Goal: Entertainment & Leisure: Consume media (video, audio)

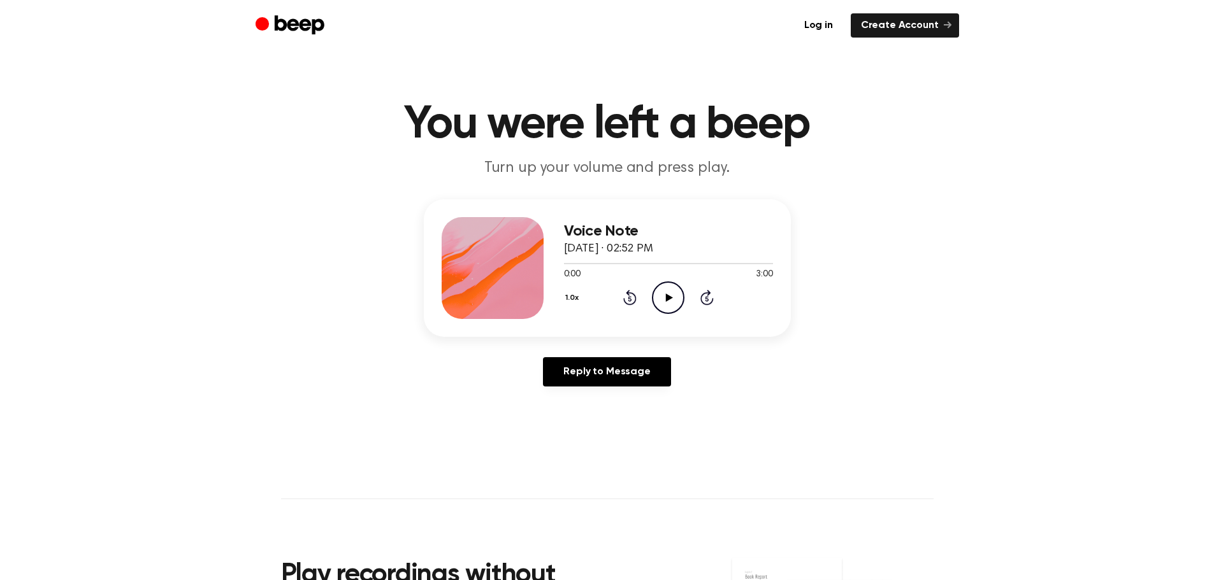
drag, startPoint x: 668, startPoint y: 294, endPoint x: 669, endPoint y: 395, distance: 100.7
click at [669, 294] on icon "Play Audio" at bounding box center [668, 298] width 32 height 32
click at [664, 294] on icon "Play Audio" at bounding box center [668, 298] width 32 height 32
click at [583, 263] on div at bounding box center [668, 263] width 209 height 1
drag, startPoint x: 562, startPoint y: 262, endPoint x: 667, endPoint y: 264, distance: 105.1
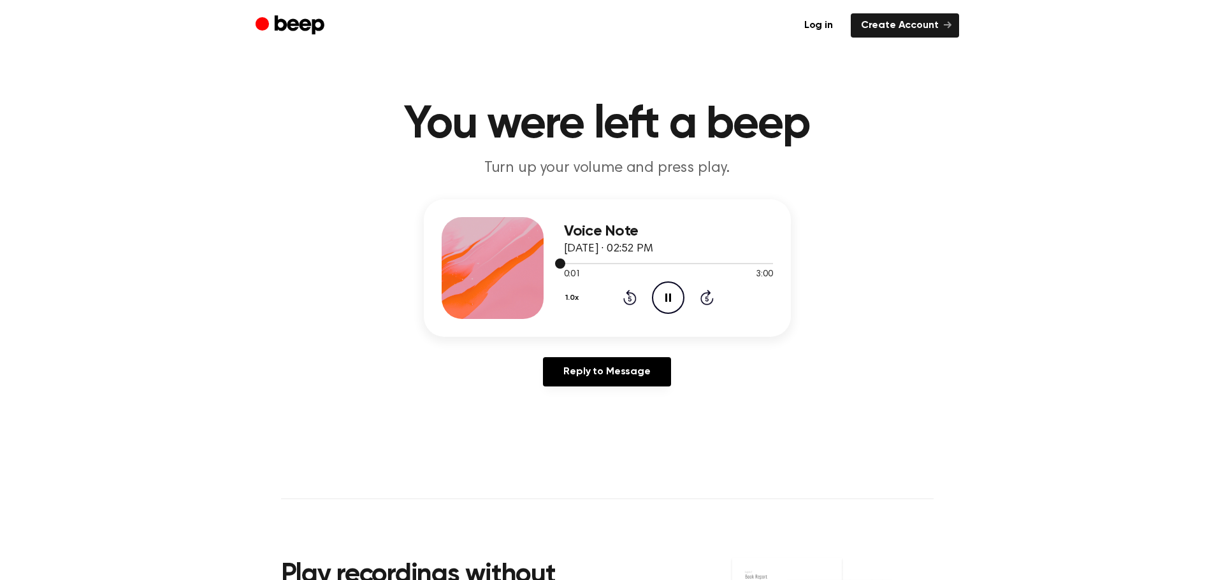
click at [667, 264] on div at bounding box center [668, 263] width 209 height 10
click at [670, 265] on div at bounding box center [668, 263] width 209 height 10
click at [706, 301] on icon "Skip 5 seconds" at bounding box center [707, 297] width 14 height 17
click at [708, 300] on icon at bounding box center [706, 299] width 3 height 5
click at [708, 299] on icon at bounding box center [706, 299] width 3 height 5
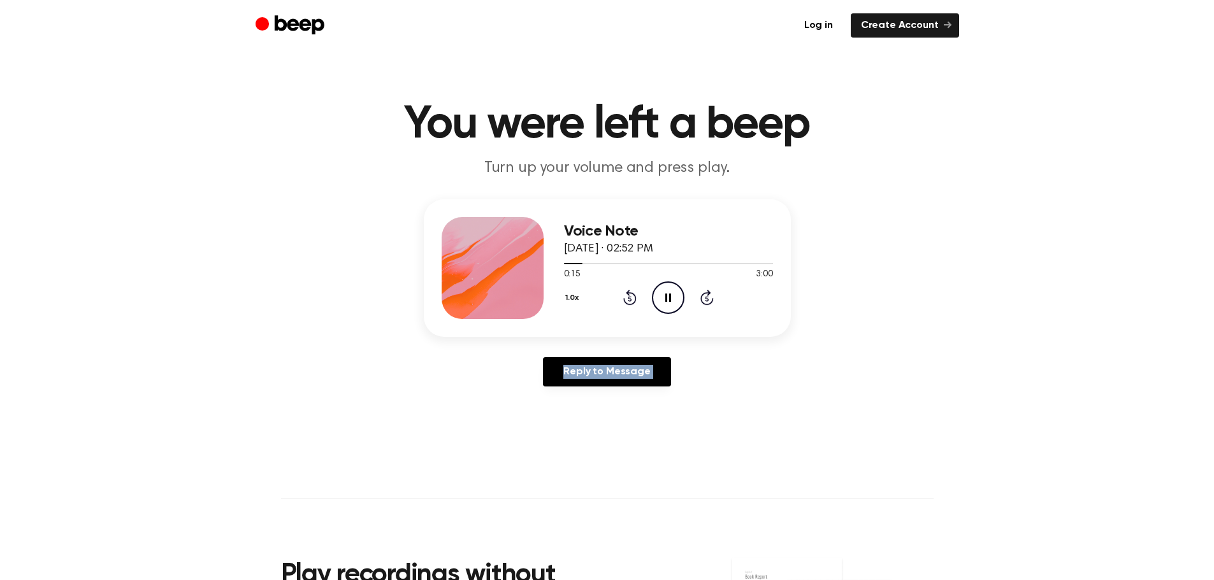
click at [708, 299] on icon "Skip 5 seconds" at bounding box center [707, 297] width 14 height 17
click at [670, 297] on icon at bounding box center [668, 298] width 6 height 8
click at [669, 298] on icon at bounding box center [669, 298] width 7 height 8
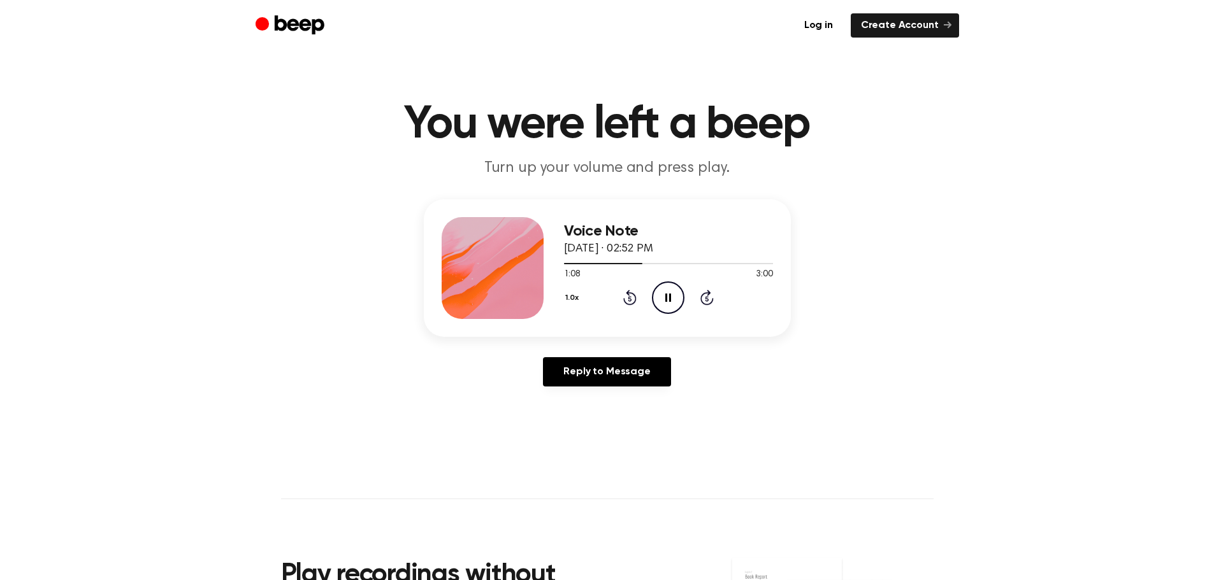
click at [669, 298] on icon at bounding box center [668, 298] width 6 height 8
click at [669, 299] on icon "Play Audio" at bounding box center [668, 298] width 32 height 32
click at [670, 299] on icon at bounding box center [668, 298] width 6 height 8
click at [670, 299] on icon "Play Audio" at bounding box center [668, 298] width 32 height 32
click at [670, 299] on icon at bounding box center [668, 298] width 6 height 8
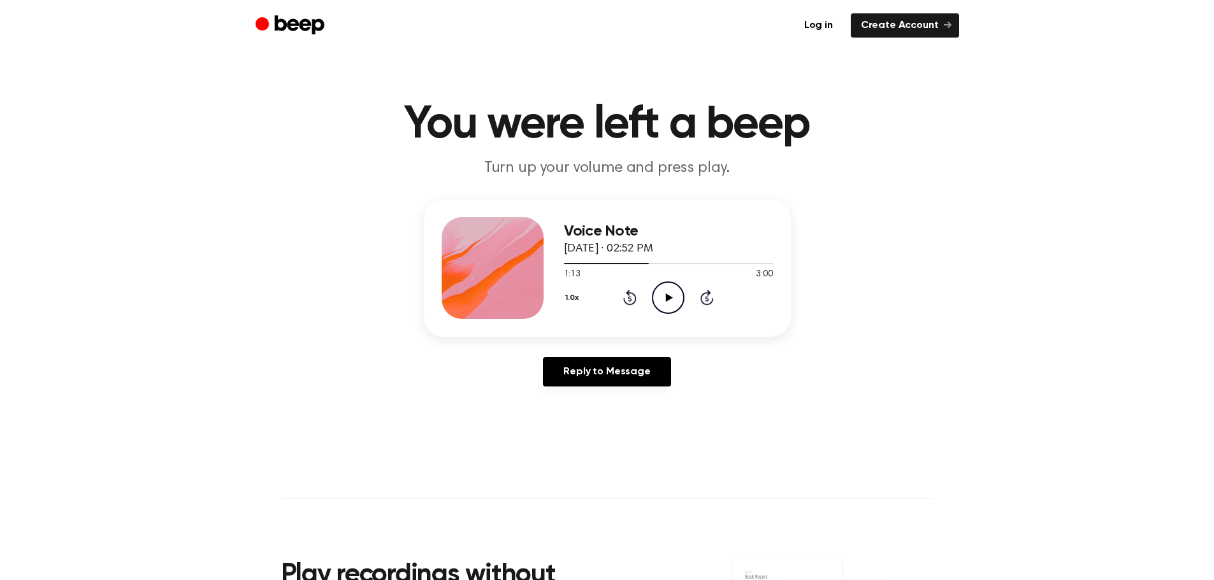
click at [670, 299] on icon "Play Audio" at bounding box center [668, 298] width 32 height 32
click at [629, 304] on icon at bounding box center [629, 297] width 13 height 15
click at [668, 307] on icon "Pause Audio" at bounding box center [668, 298] width 32 height 32
click at [658, 299] on icon "Play Audio" at bounding box center [668, 298] width 32 height 32
click at [666, 298] on icon at bounding box center [668, 298] width 6 height 8
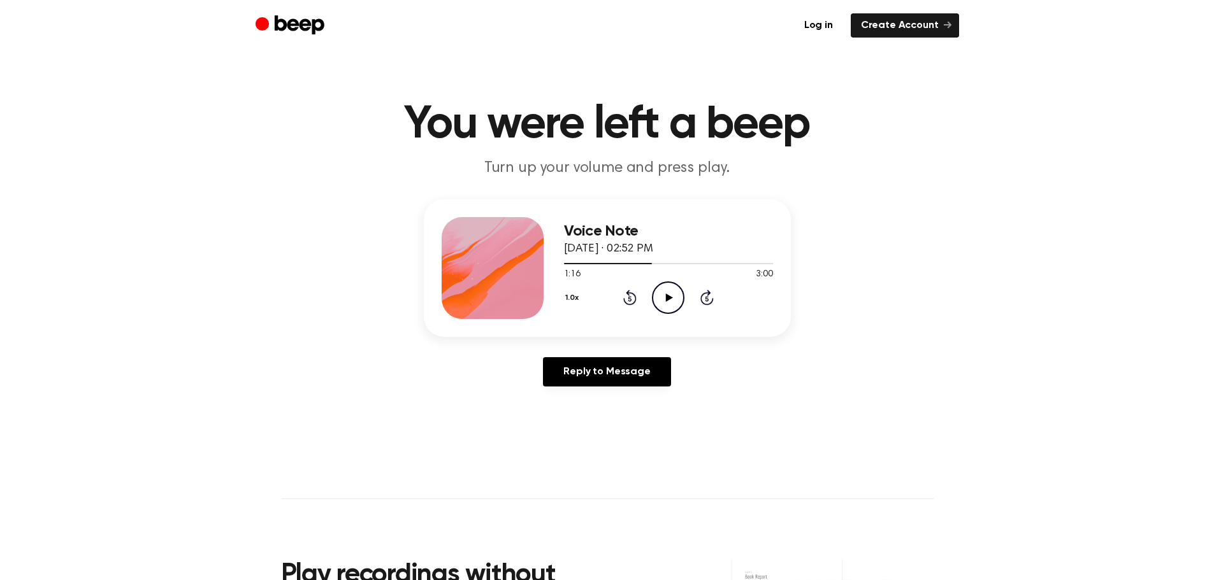
click at [666, 298] on icon at bounding box center [669, 298] width 7 height 8
click at [668, 298] on icon "Pause Audio" at bounding box center [668, 298] width 32 height 32
click at [668, 298] on icon at bounding box center [669, 298] width 7 height 8
click at [621, 295] on div "1.0x Rewind 5 seconds Pause Audio Skip 5 seconds" at bounding box center [668, 298] width 209 height 32
click at [629, 295] on icon at bounding box center [629, 297] width 13 height 15
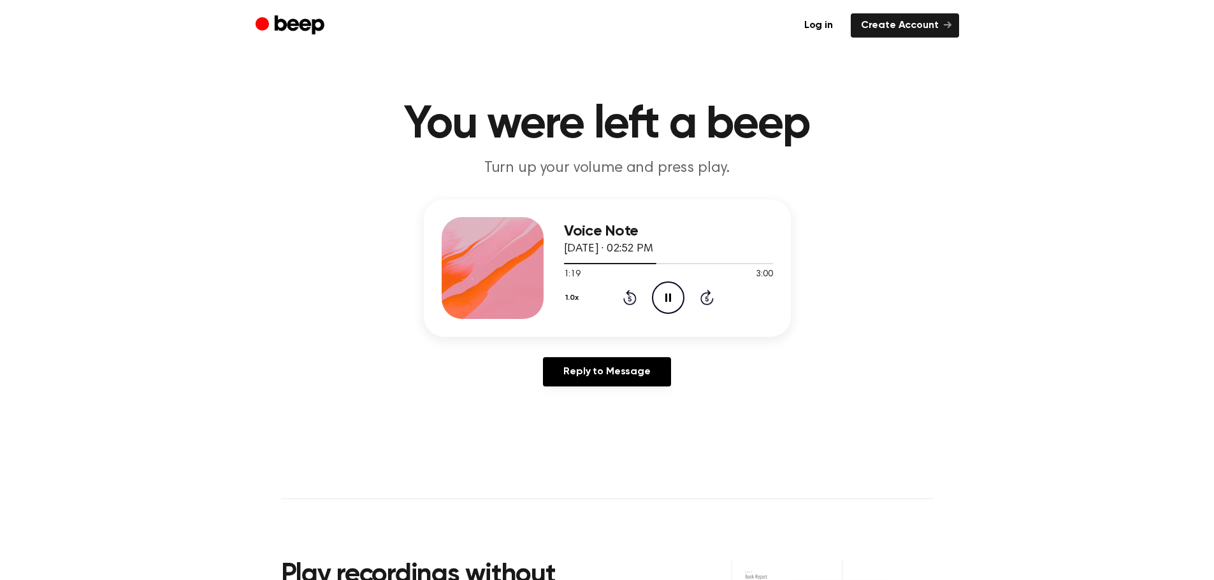
click at [656, 301] on icon "Pause Audio" at bounding box center [668, 298] width 32 height 32
click at [659, 298] on icon "Play Audio" at bounding box center [668, 298] width 32 height 32
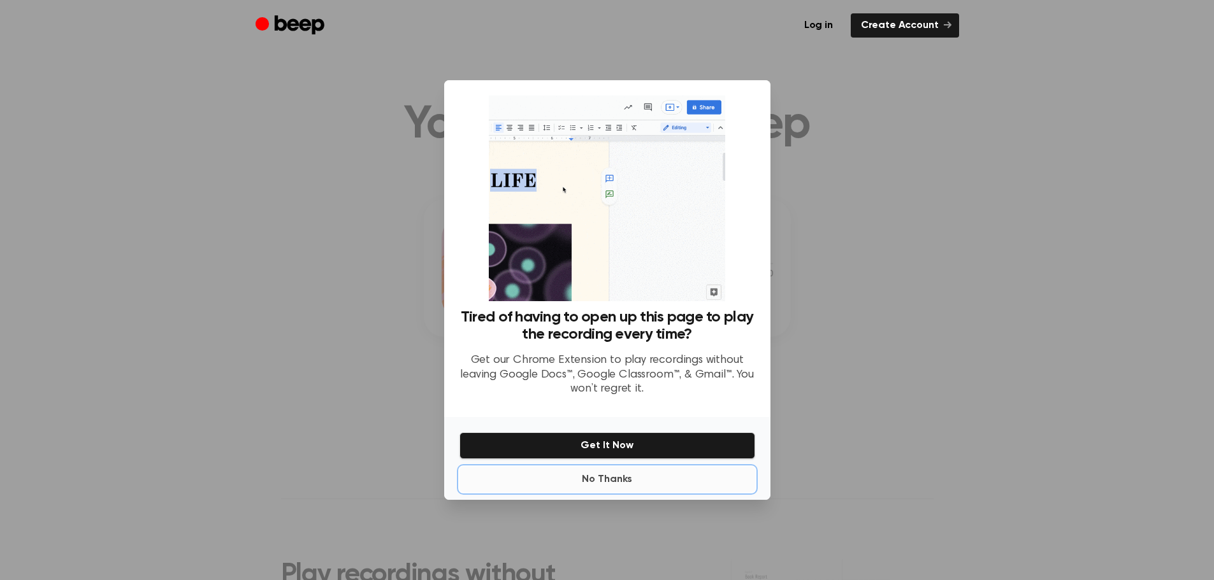
click at [602, 477] on button "No Thanks" at bounding box center [607, 479] width 296 height 25
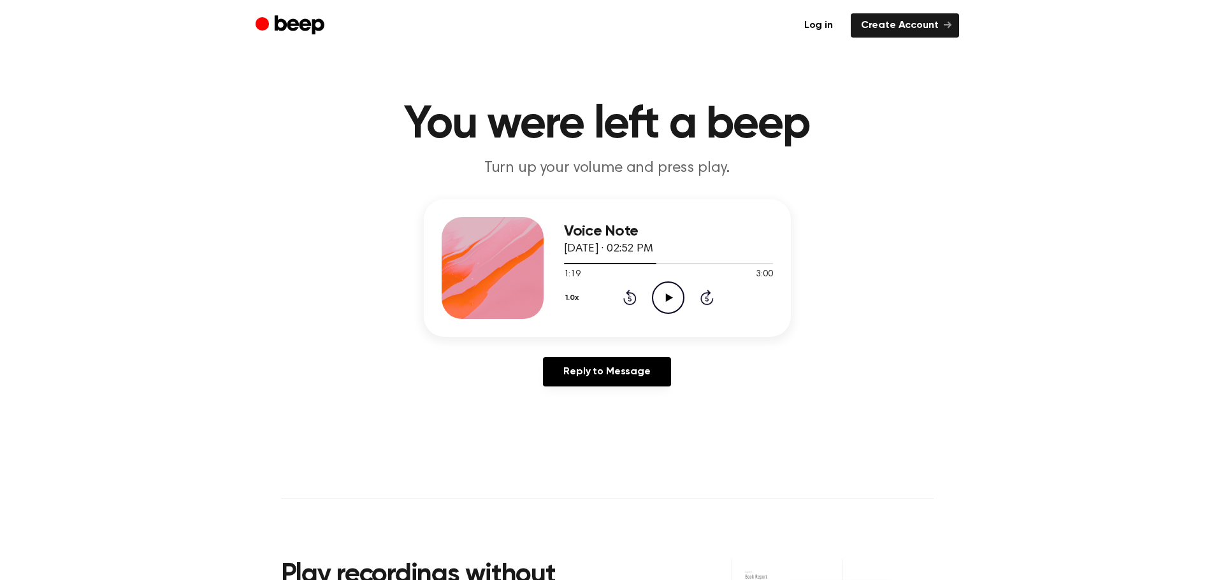
click at [670, 293] on icon "Play Audio" at bounding box center [668, 298] width 32 height 32
click at [628, 300] on icon at bounding box center [629, 299] width 3 height 5
click at [669, 305] on icon "Pause Audio" at bounding box center [668, 298] width 32 height 32
click at [669, 302] on icon "Play Audio" at bounding box center [668, 298] width 32 height 32
drag, startPoint x: 668, startPoint y: 292, endPoint x: 687, endPoint y: 306, distance: 23.2
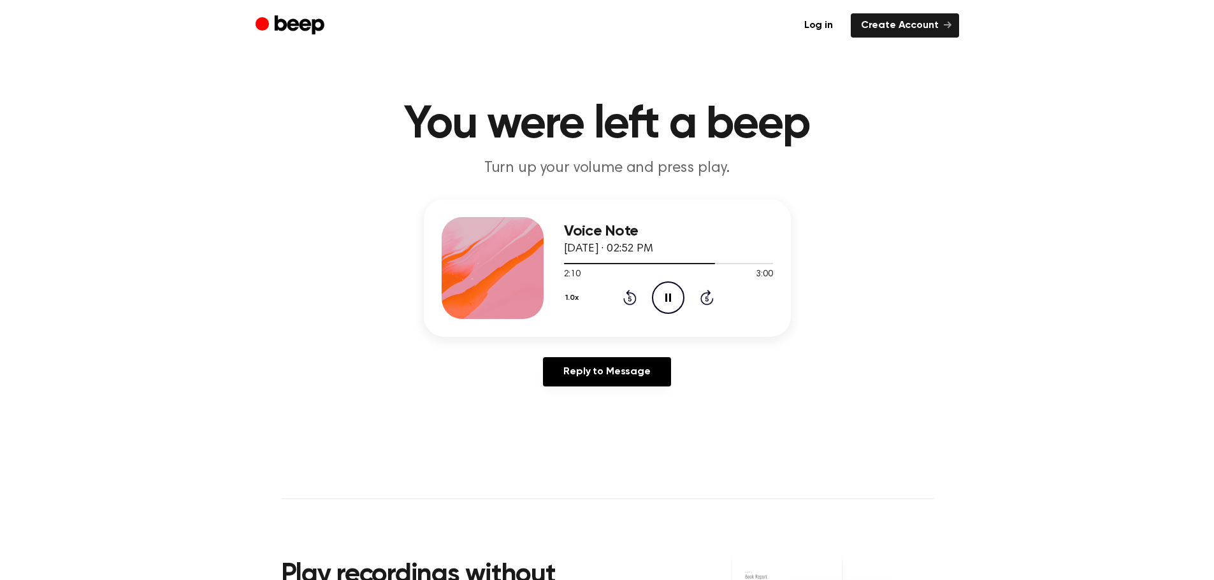
click at [668, 292] on icon "Pause Audio" at bounding box center [668, 298] width 32 height 32
click at [663, 303] on icon "Play Audio" at bounding box center [668, 298] width 32 height 32
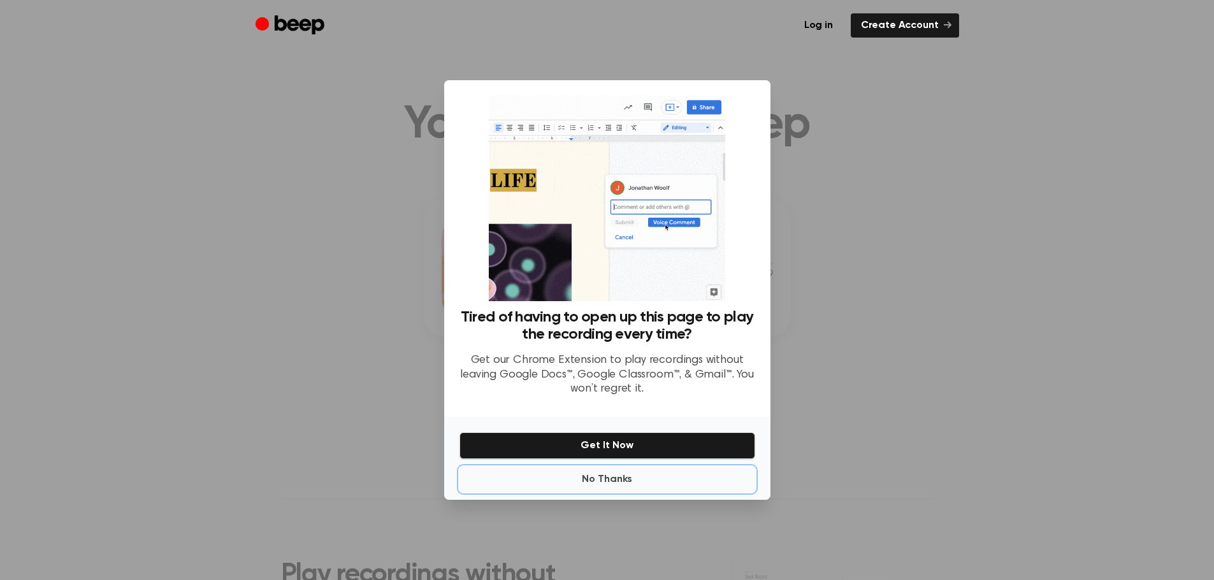
click at [608, 482] on button "No Thanks" at bounding box center [607, 479] width 296 height 25
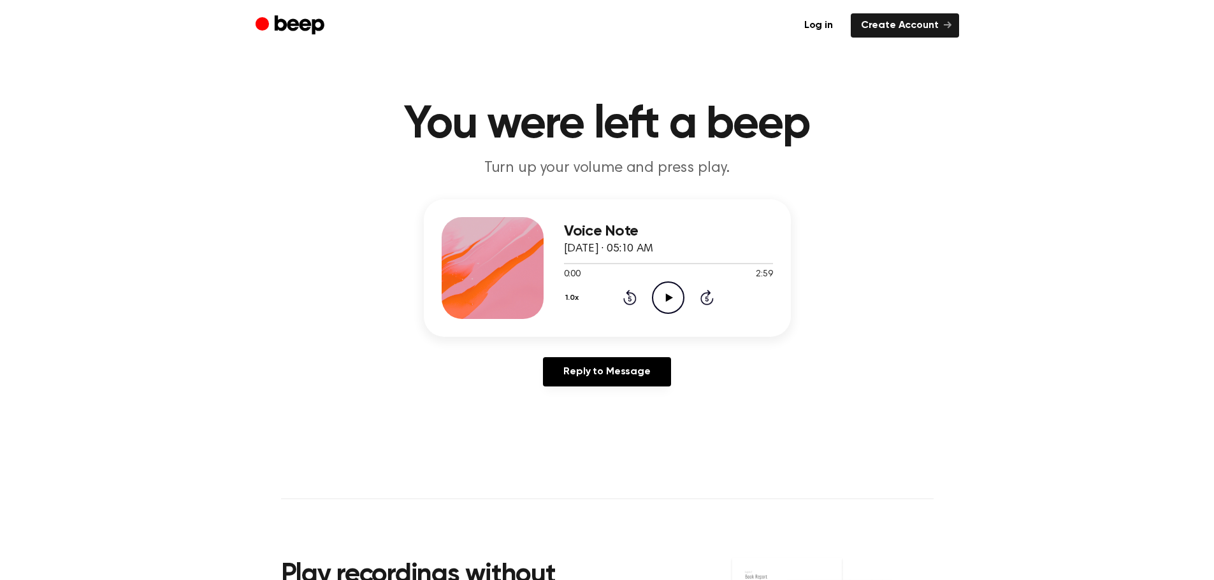
click at [673, 295] on icon "Play Audio" at bounding box center [668, 298] width 32 height 32
click at [670, 309] on icon "Play Audio" at bounding box center [668, 298] width 32 height 32
click at [671, 298] on icon at bounding box center [669, 298] width 7 height 8
drag, startPoint x: 670, startPoint y: 290, endPoint x: 705, endPoint y: 296, distance: 34.9
click at [671, 290] on icon "Play Audio" at bounding box center [668, 298] width 32 height 32
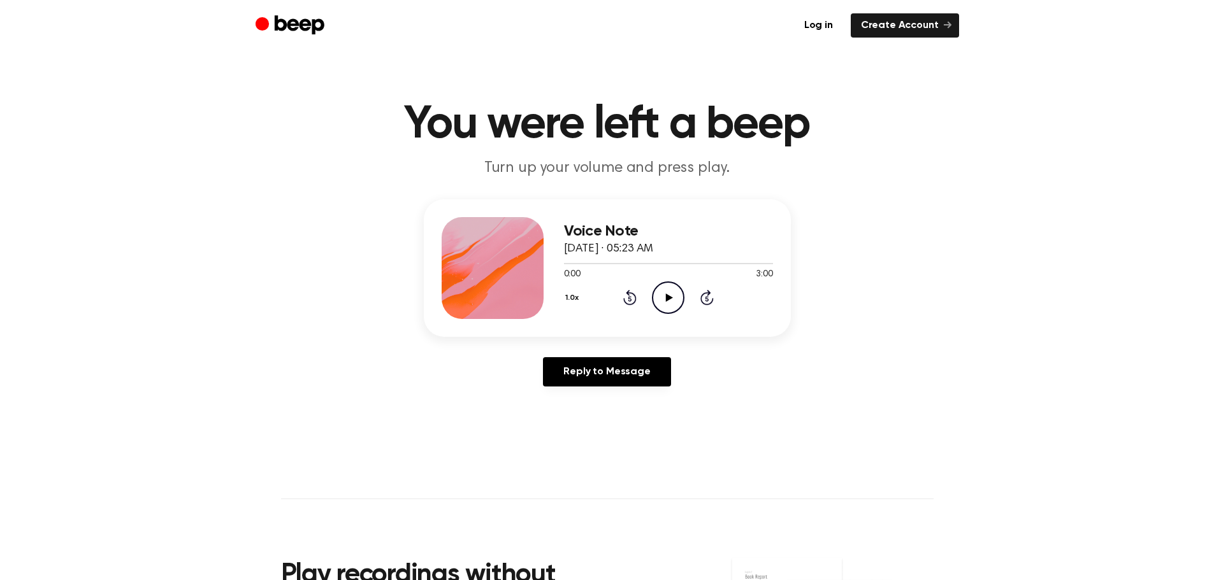
click at [671, 295] on icon "Play Audio" at bounding box center [668, 298] width 32 height 32
